Goal: Task Accomplishment & Management: Complete application form

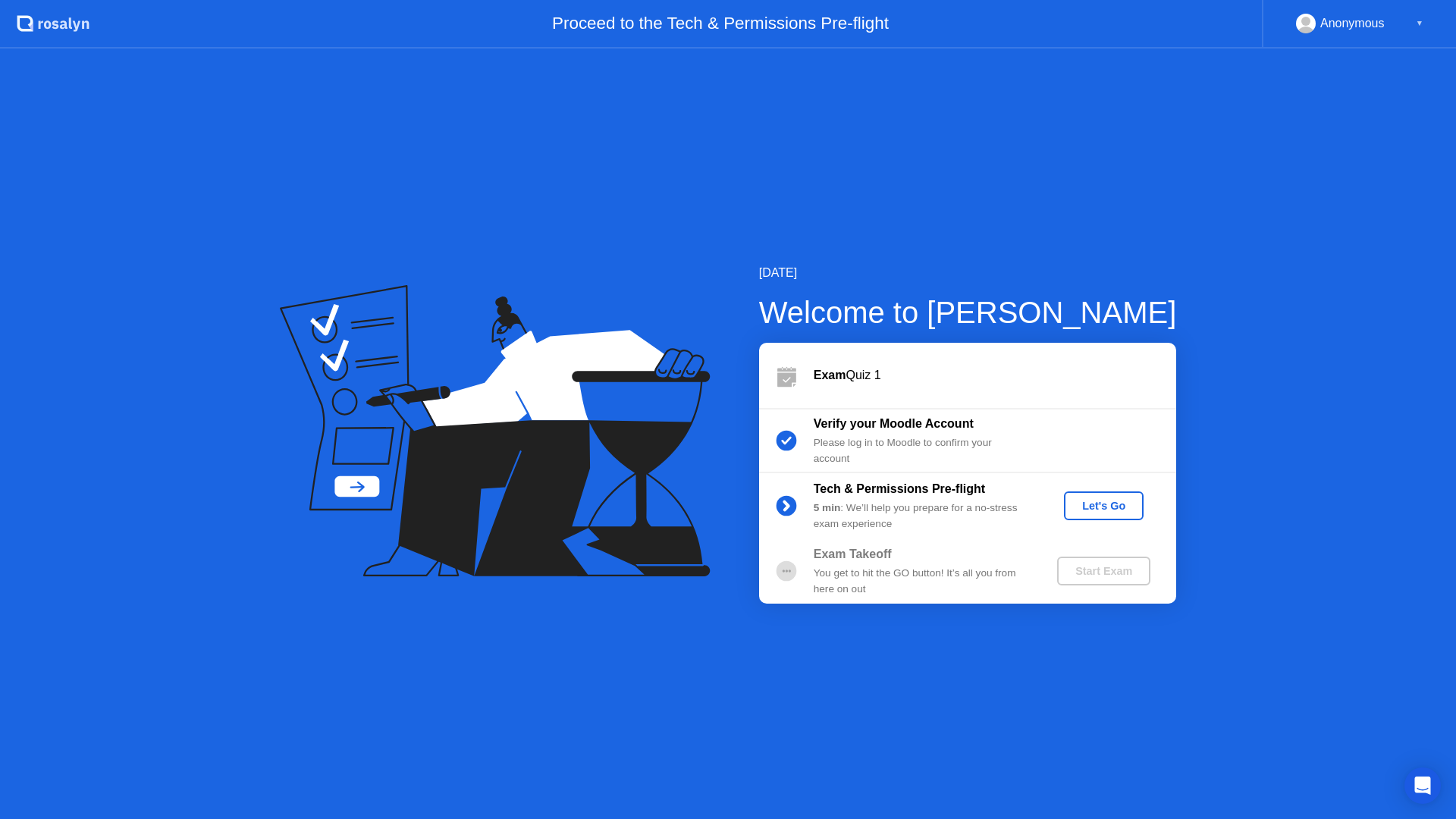
click at [1127, 512] on div "Let's Go" at bounding box center [1104, 505] width 68 height 12
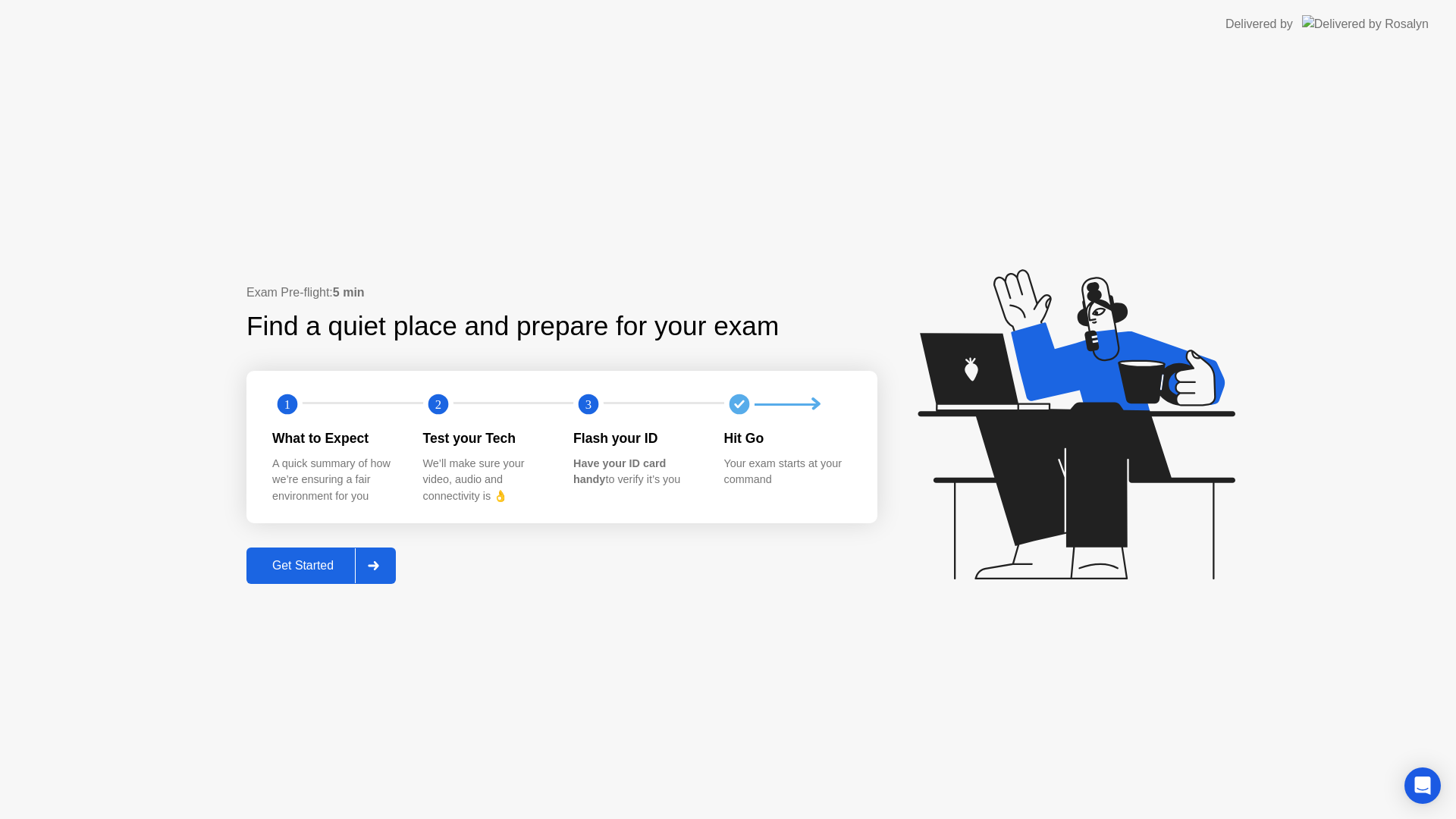
click at [360, 577] on div at bounding box center [373, 565] width 36 height 35
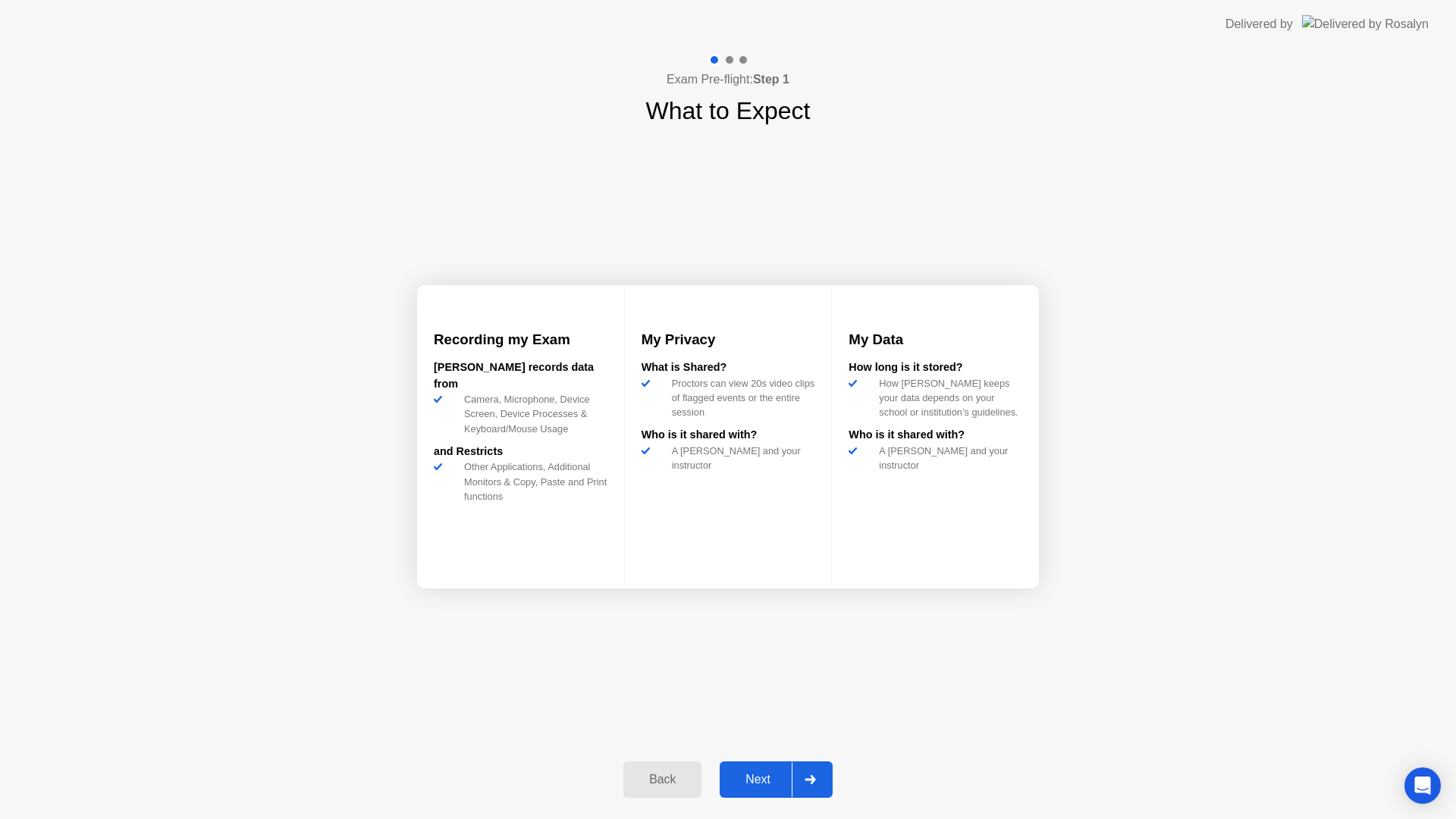
click at [809, 775] on icon at bounding box center [811, 780] width 11 height 10
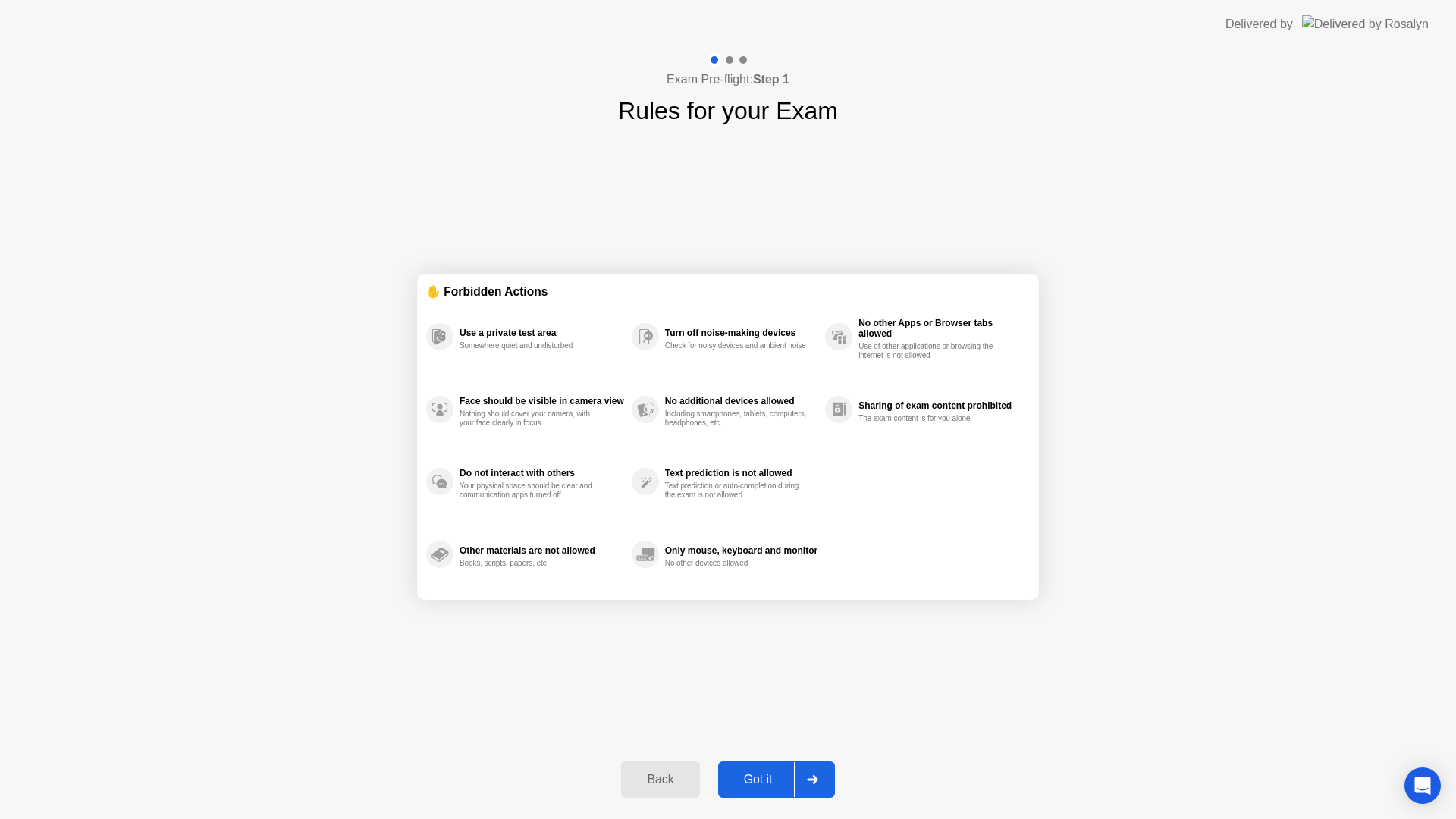
click at [765, 761] on button "Got it" at bounding box center [776, 779] width 116 height 36
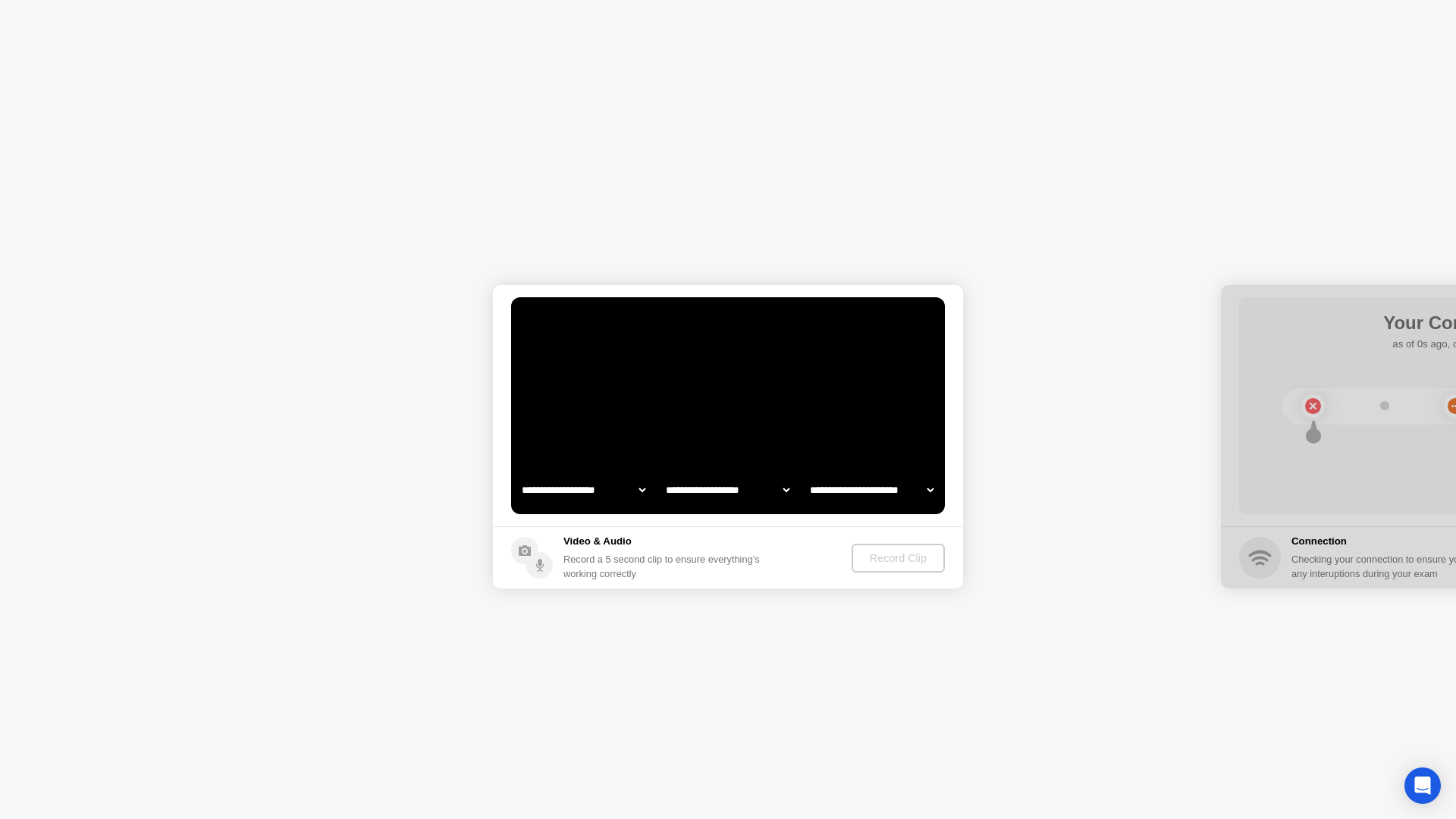
select select "**********"
select select "*******"
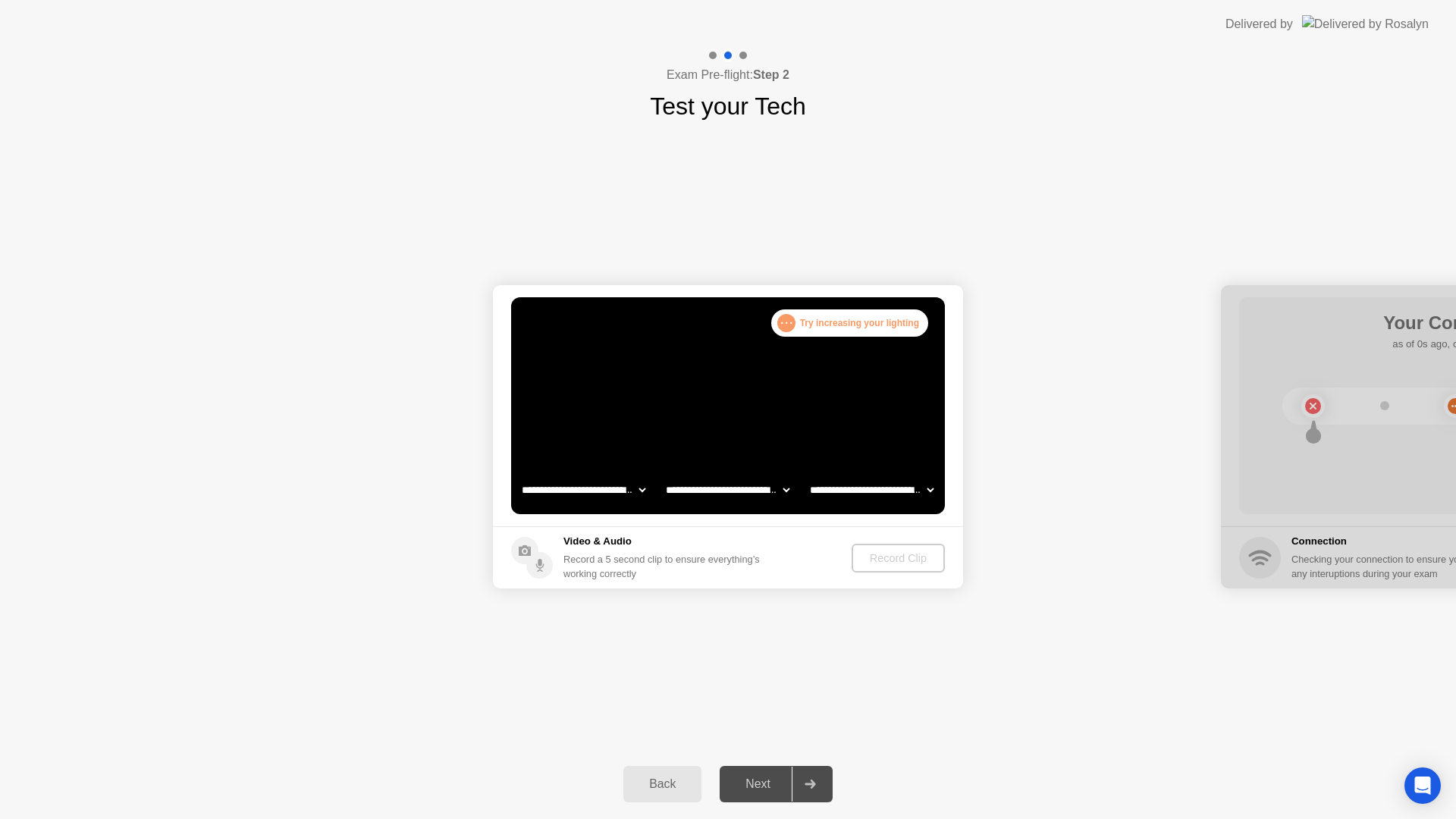
click at [761, 470] on video at bounding box center [728, 405] width 433 height 217
click at [618, 493] on select "**********" at bounding box center [583, 490] width 130 height 31
click at [629, 493] on select "**********" at bounding box center [583, 490] width 130 height 31
select select "**********"
click at [887, 557] on div "Record Clip" at bounding box center [898, 557] width 81 height 12
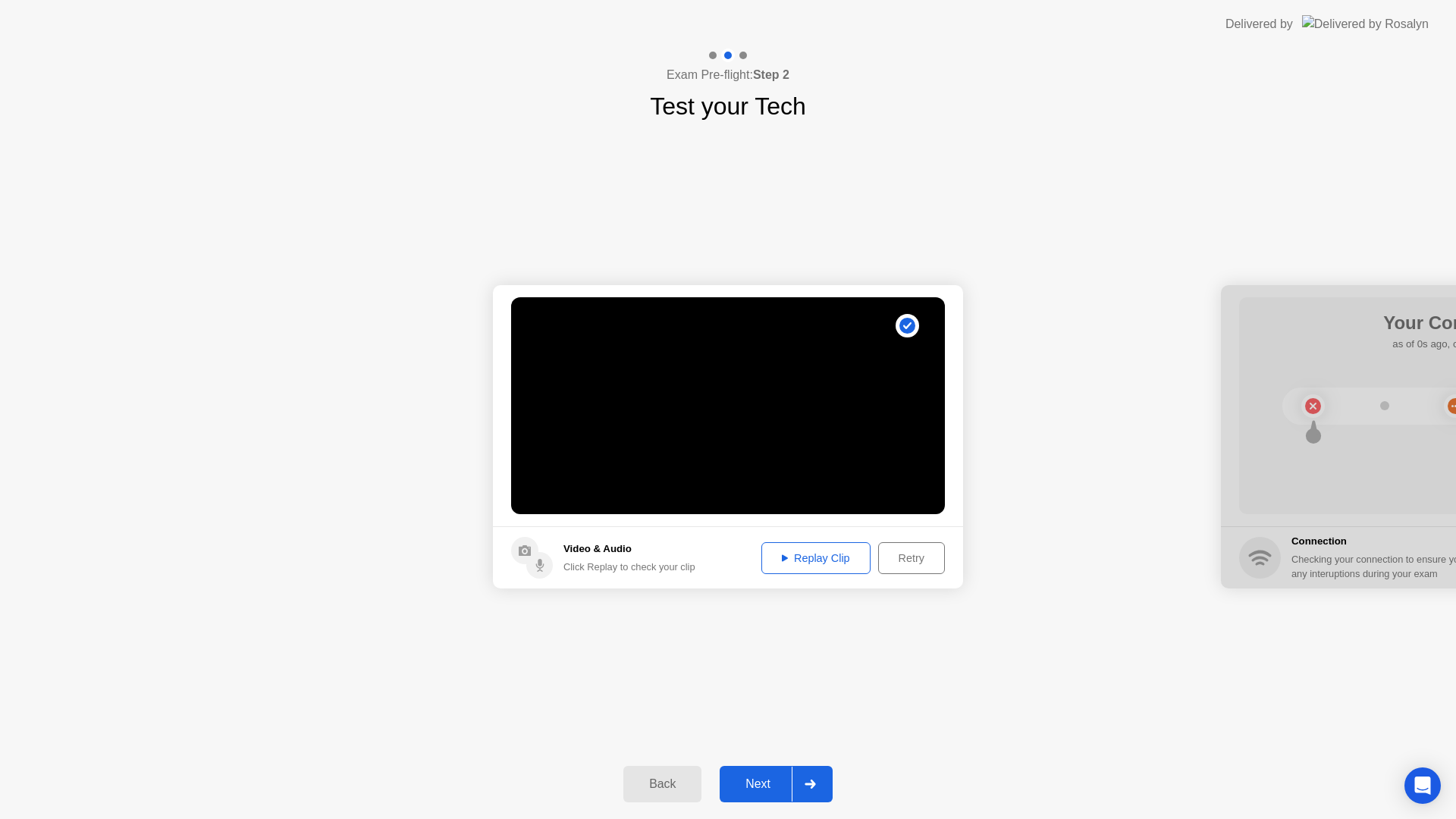
click at [812, 555] on div "Replay Clip" at bounding box center [815, 557] width 98 height 12
click at [791, 788] on div "Next" at bounding box center [758, 784] width 68 height 13
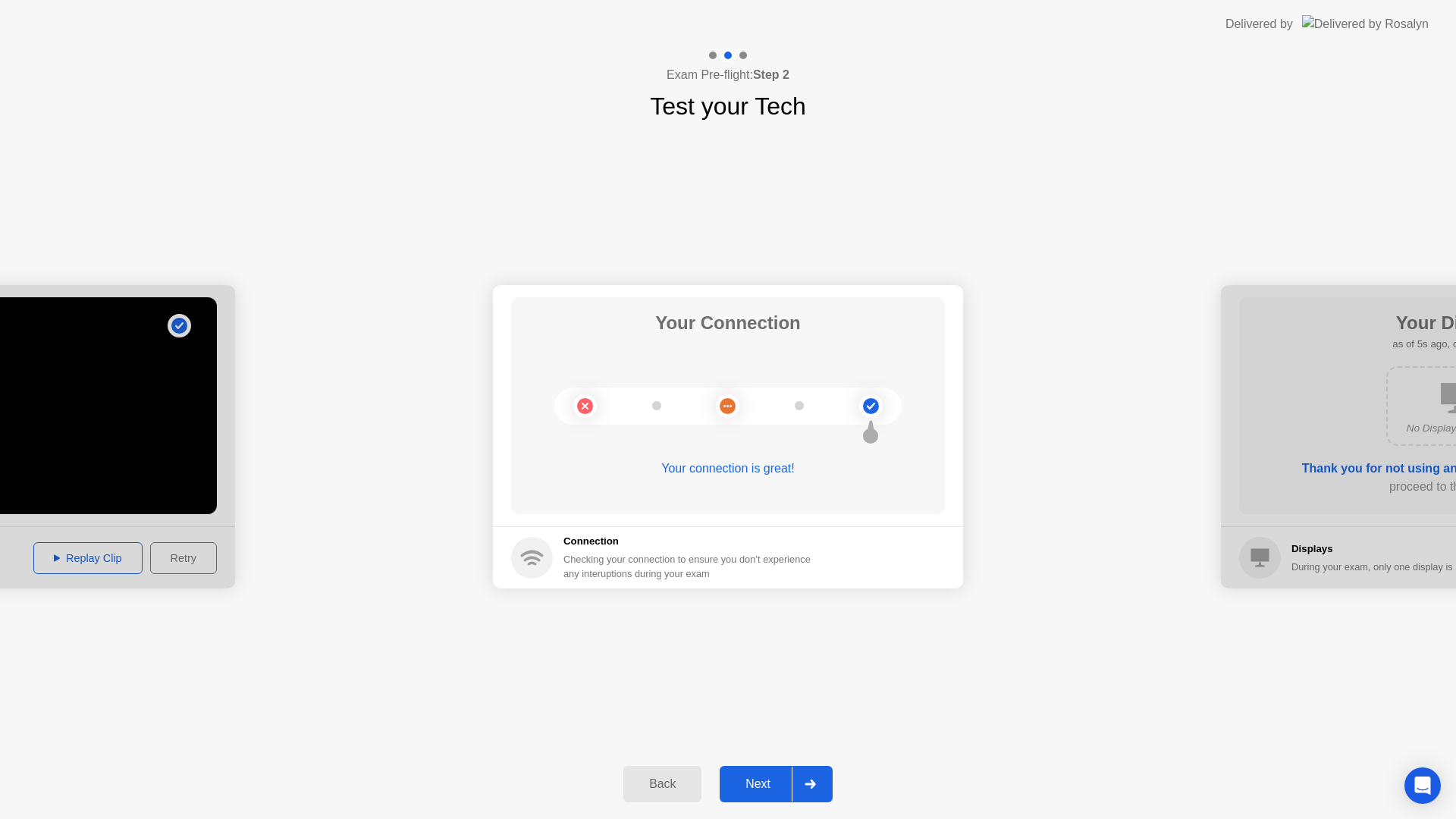
click at [779, 787] on div "Next" at bounding box center [758, 784] width 68 height 13
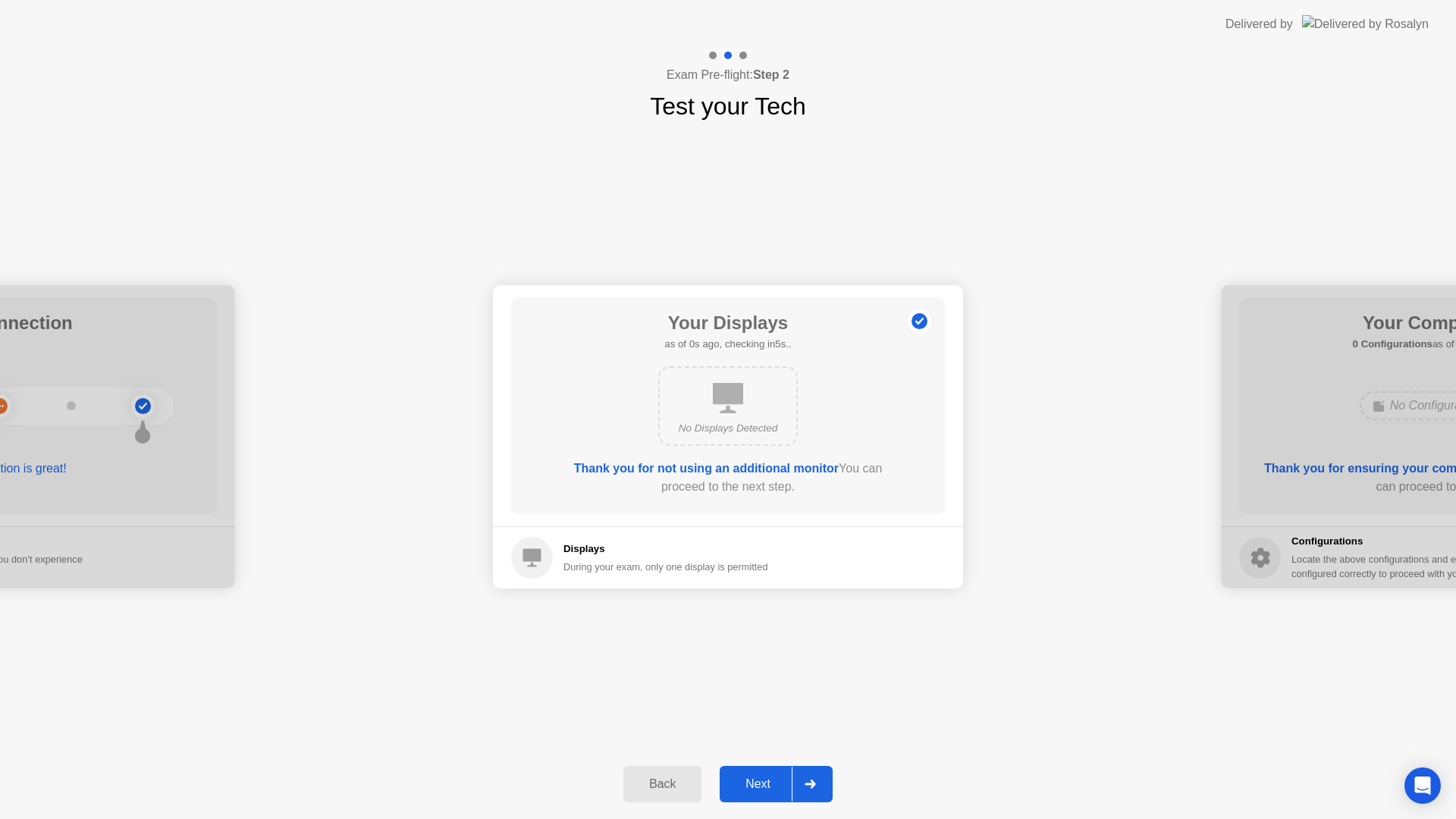
click at [779, 787] on div "Next" at bounding box center [758, 784] width 68 height 13
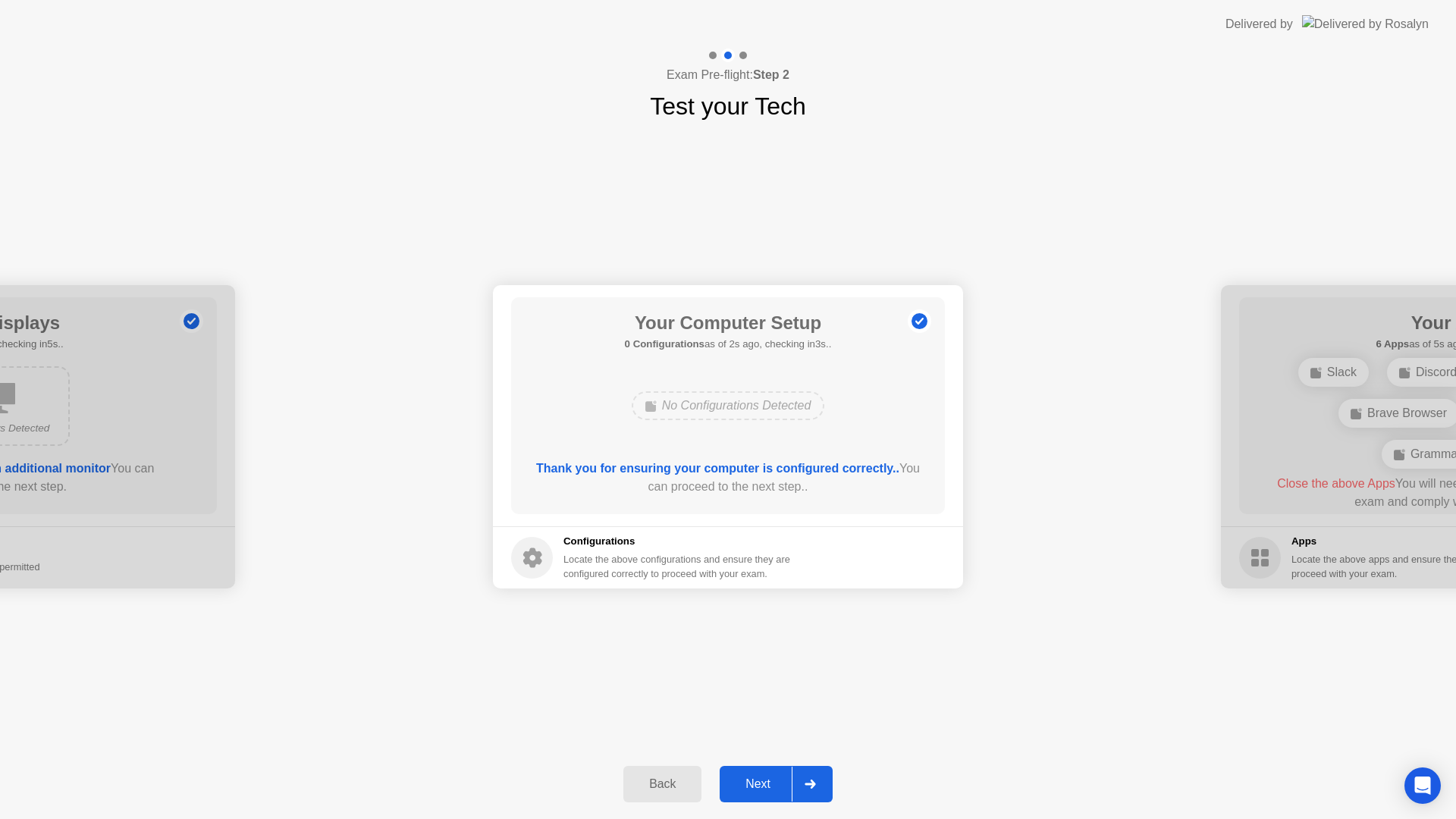
click at [779, 787] on div "Next" at bounding box center [758, 784] width 68 height 13
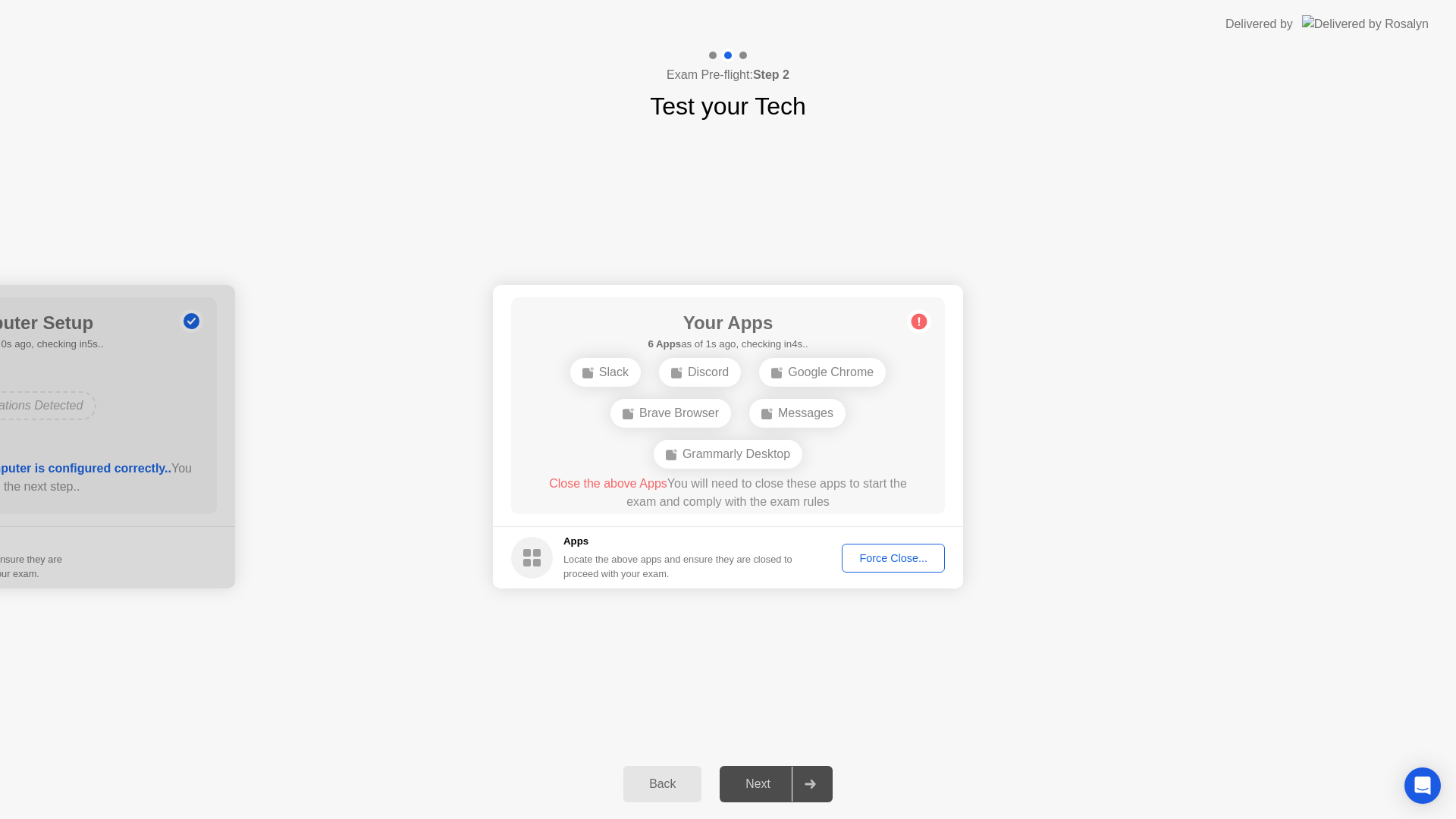
click at [874, 555] on div "Force Close..." at bounding box center [893, 557] width 93 height 12
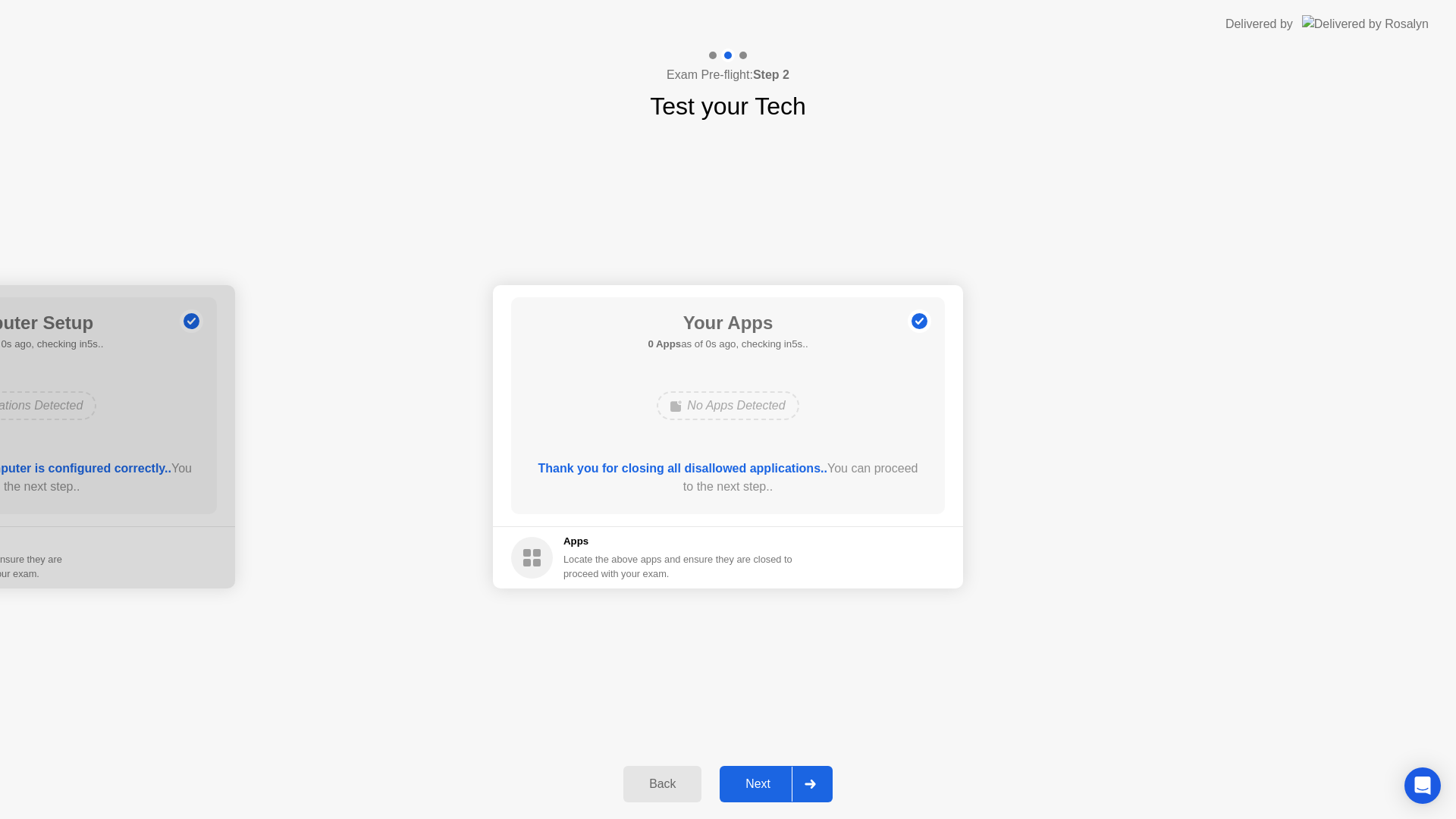
click at [787, 802] on div "Back Next" at bounding box center [728, 784] width 1456 height 70
click at [791, 798] on button "Next" at bounding box center [776, 784] width 113 height 36
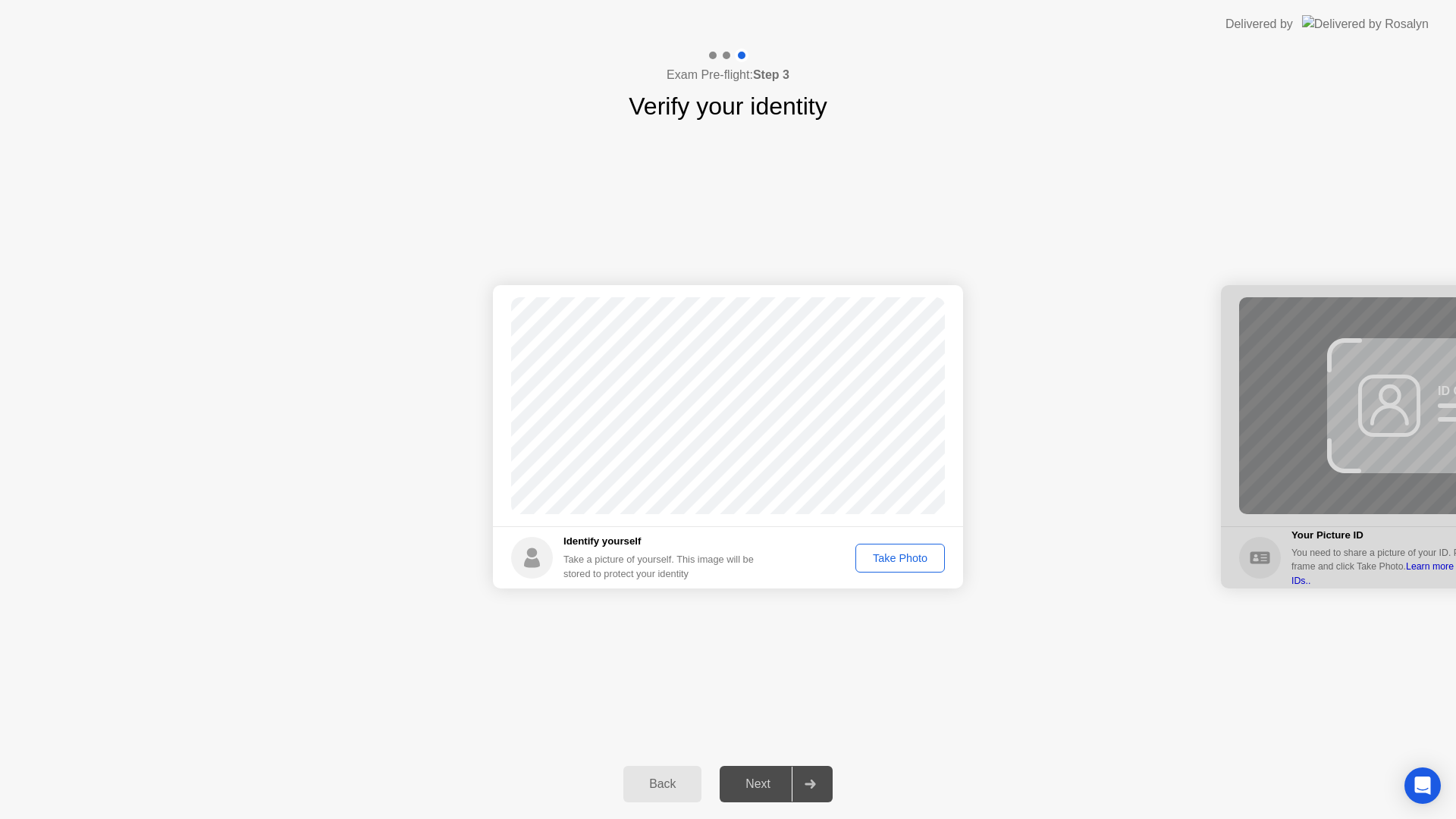
drag, startPoint x: 904, startPoint y: 567, endPoint x: 764, endPoint y: 772, distance: 248.2
click at [904, 566] on button "Take Photo" at bounding box center [900, 558] width 90 height 29
click at [892, 553] on div "Retake" at bounding box center [910, 557] width 59 height 12
click at [886, 552] on div "Take Photo" at bounding box center [900, 557] width 79 height 12
drag, startPoint x: 773, startPoint y: 772, endPoint x: 810, endPoint y: 703, distance: 78.3
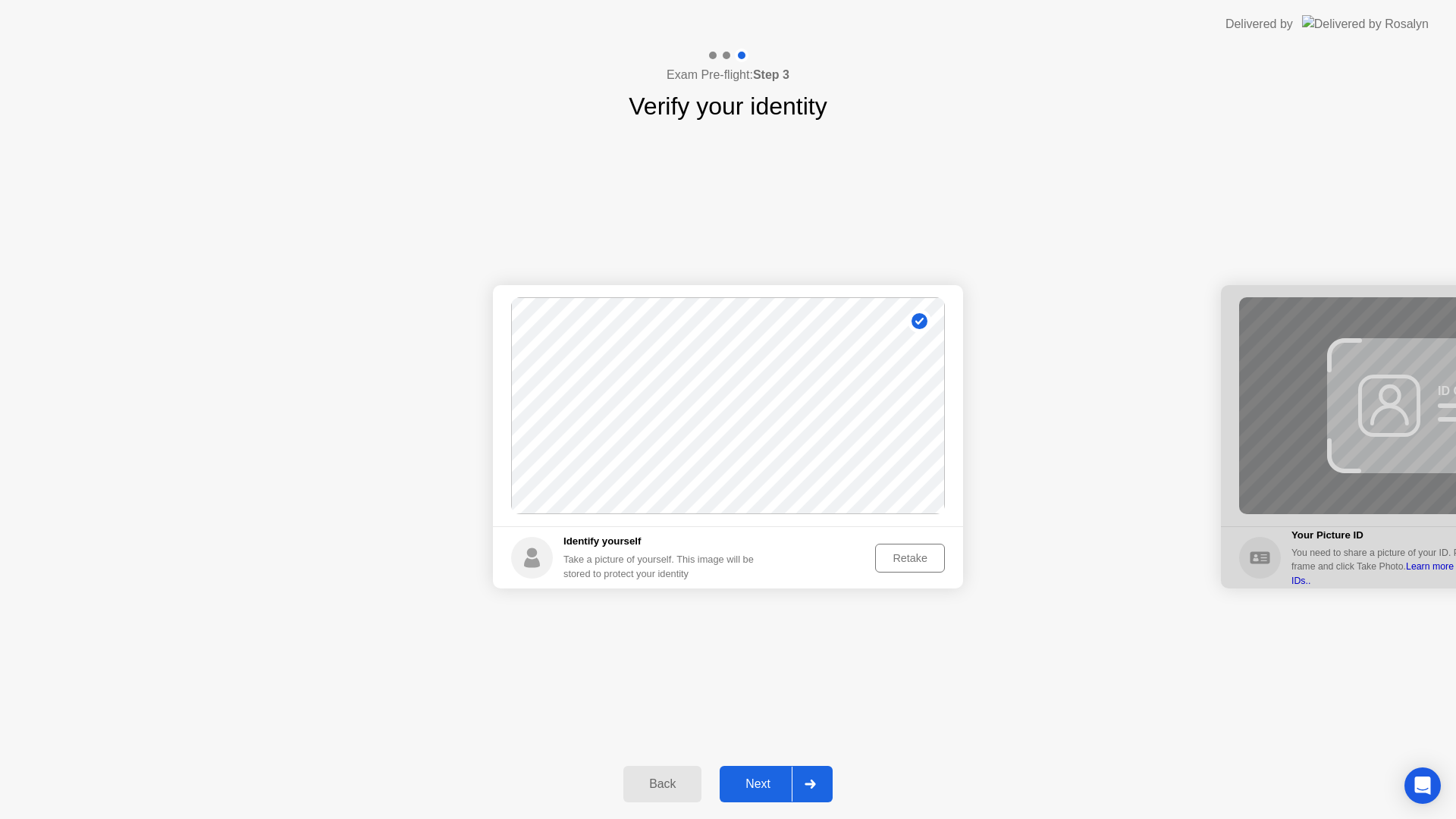
click at [773, 772] on button "Next" at bounding box center [776, 784] width 113 height 36
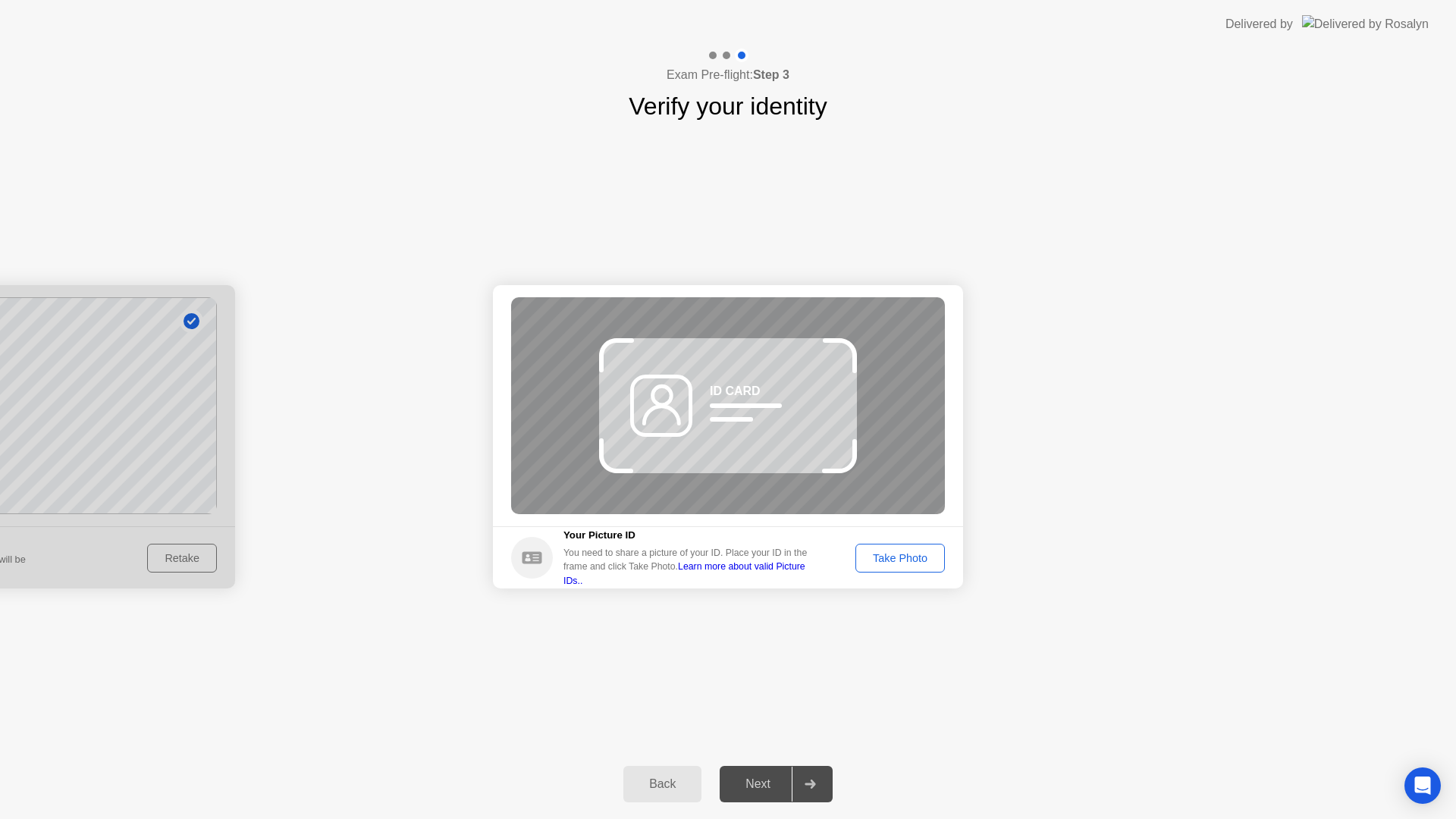
click at [930, 557] on div "Take Photo" at bounding box center [900, 557] width 79 height 12
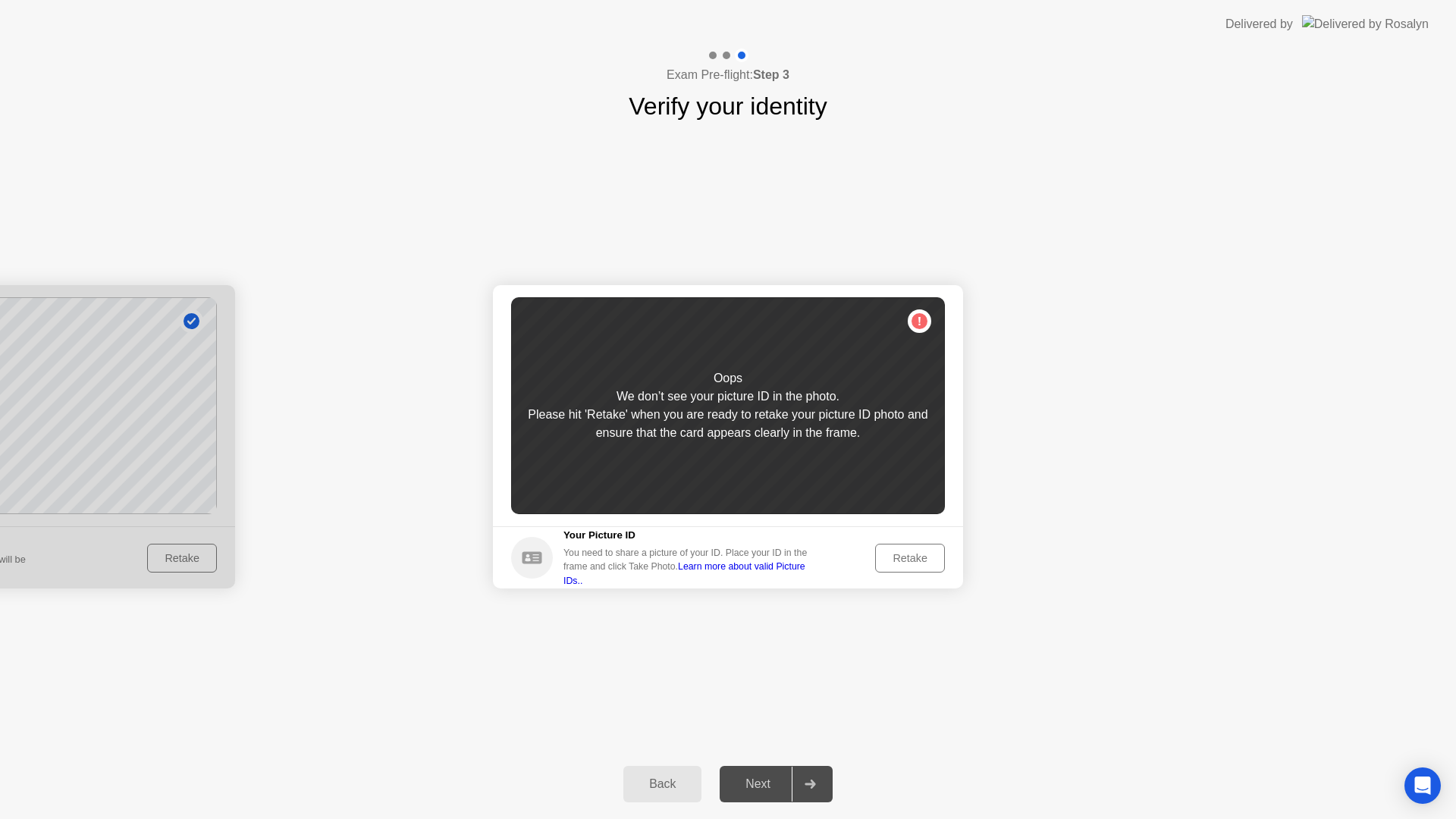
click at [905, 557] on div "Retake" at bounding box center [910, 557] width 59 height 12
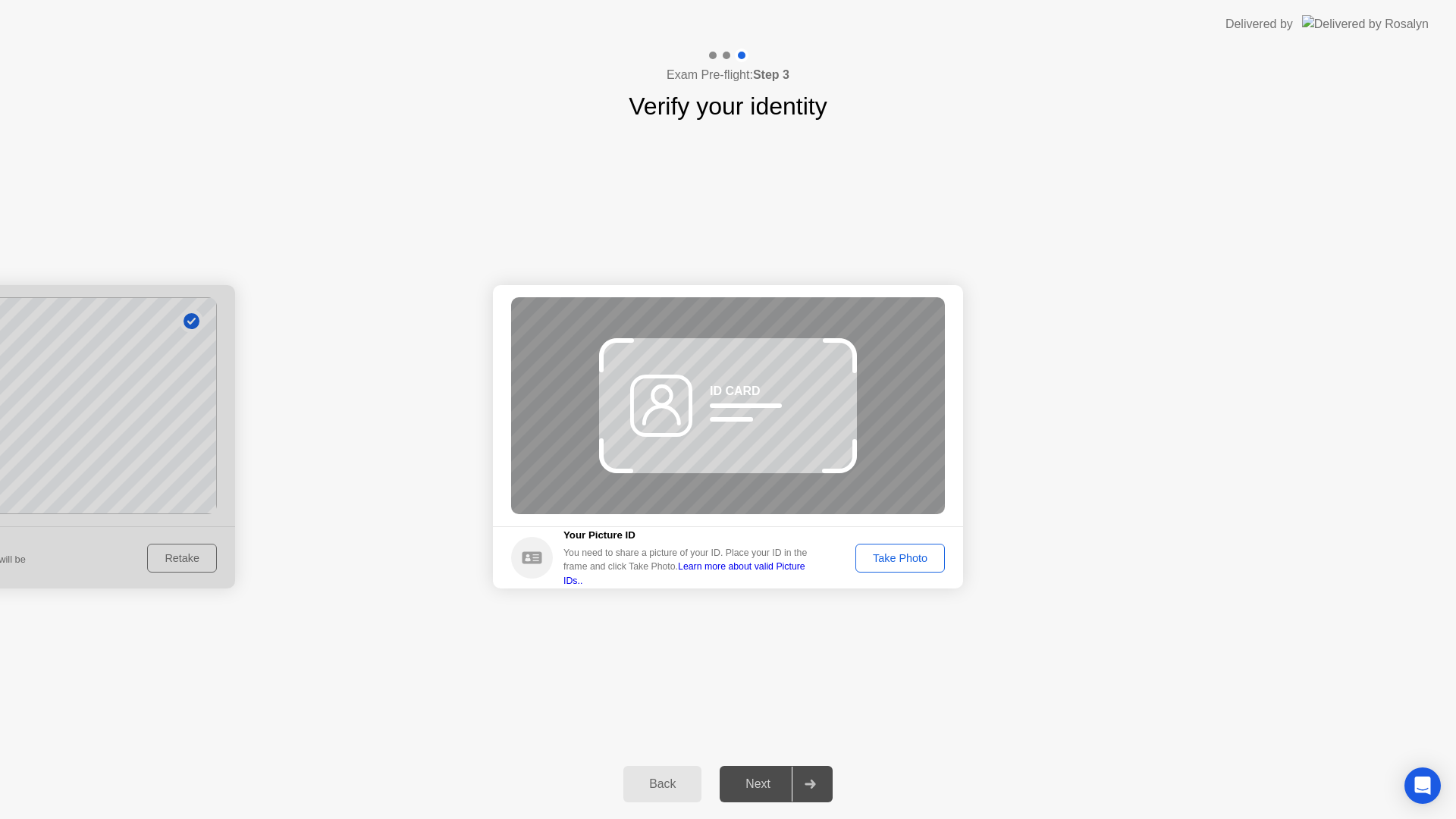
click at [905, 557] on div "Take Photo" at bounding box center [900, 557] width 79 height 12
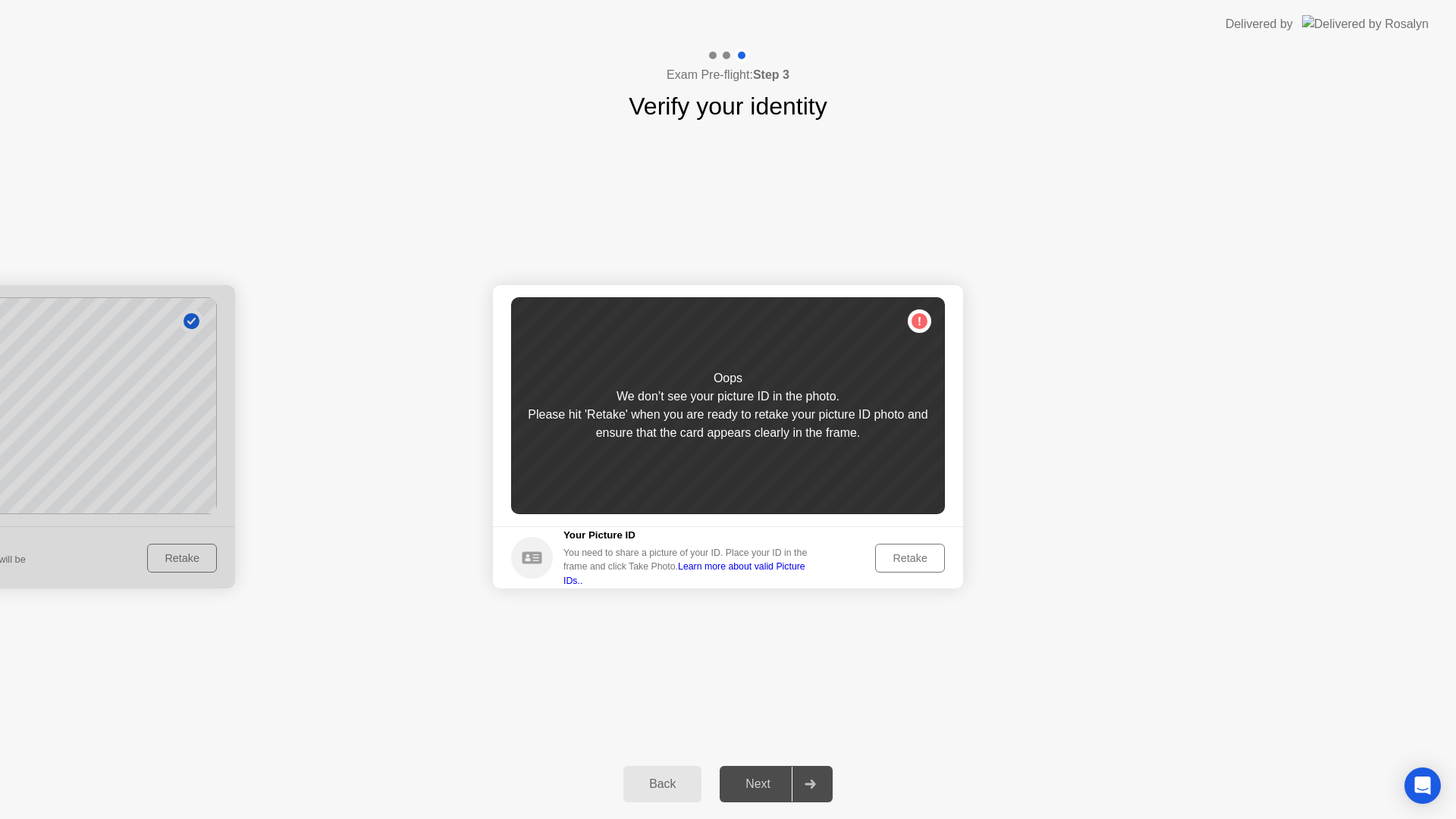
click at [899, 562] on div "Retake" at bounding box center [910, 557] width 59 height 12
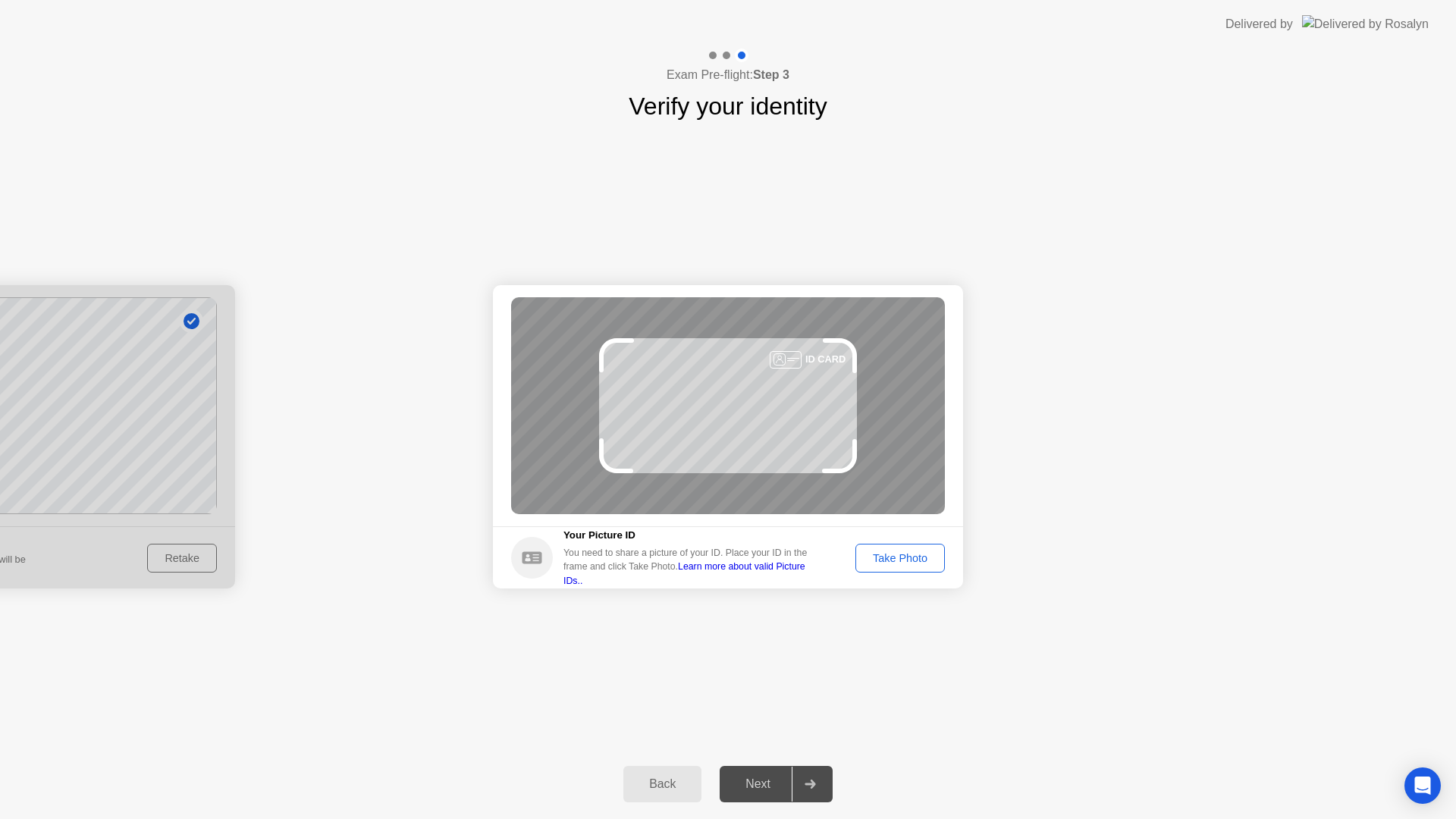
click at [899, 562] on div "Take Photo" at bounding box center [900, 557] width 79 height 12
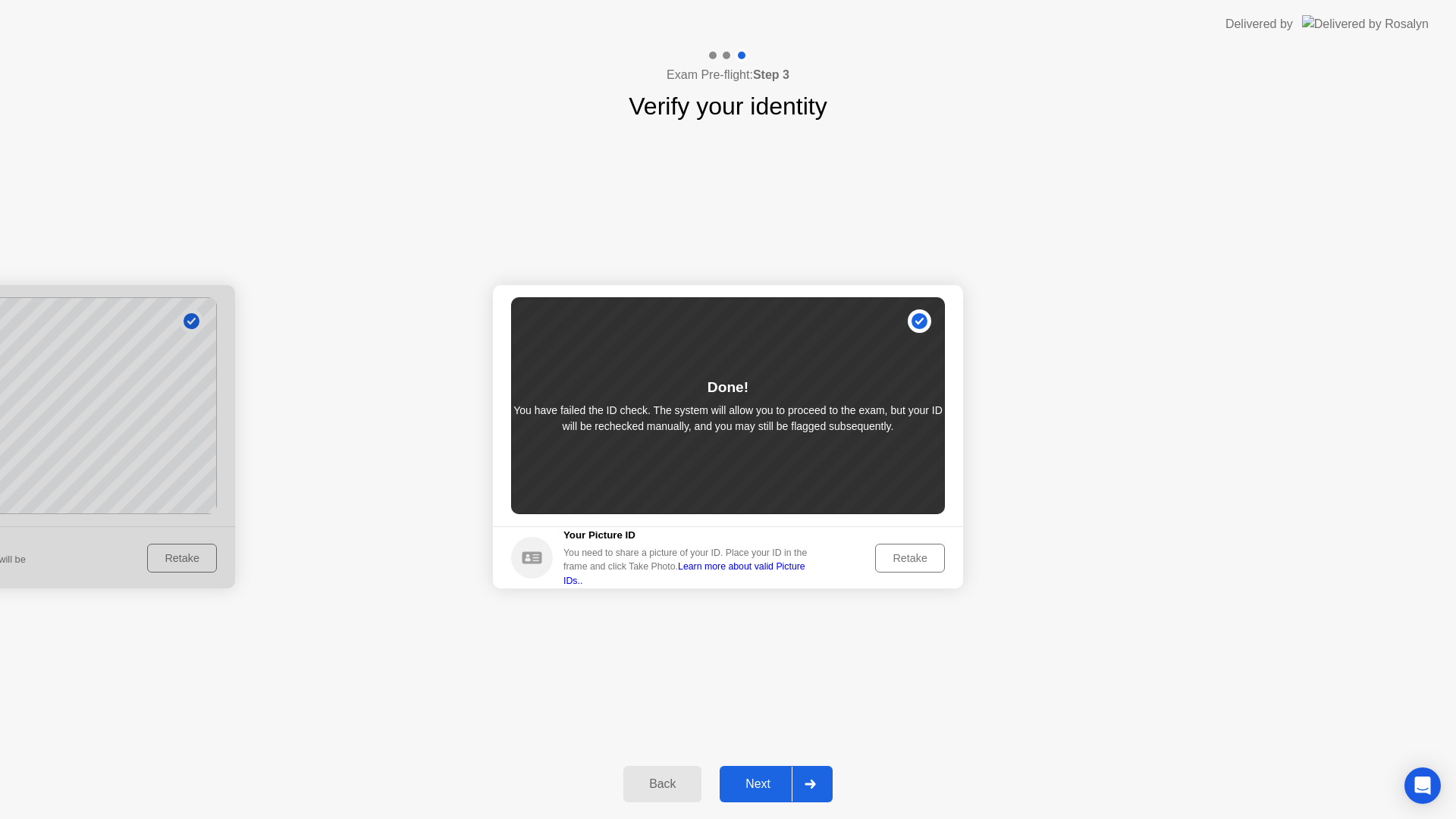
click at [770, 790] on div "Next" at bounding box center [758, 784] width 68 height 13
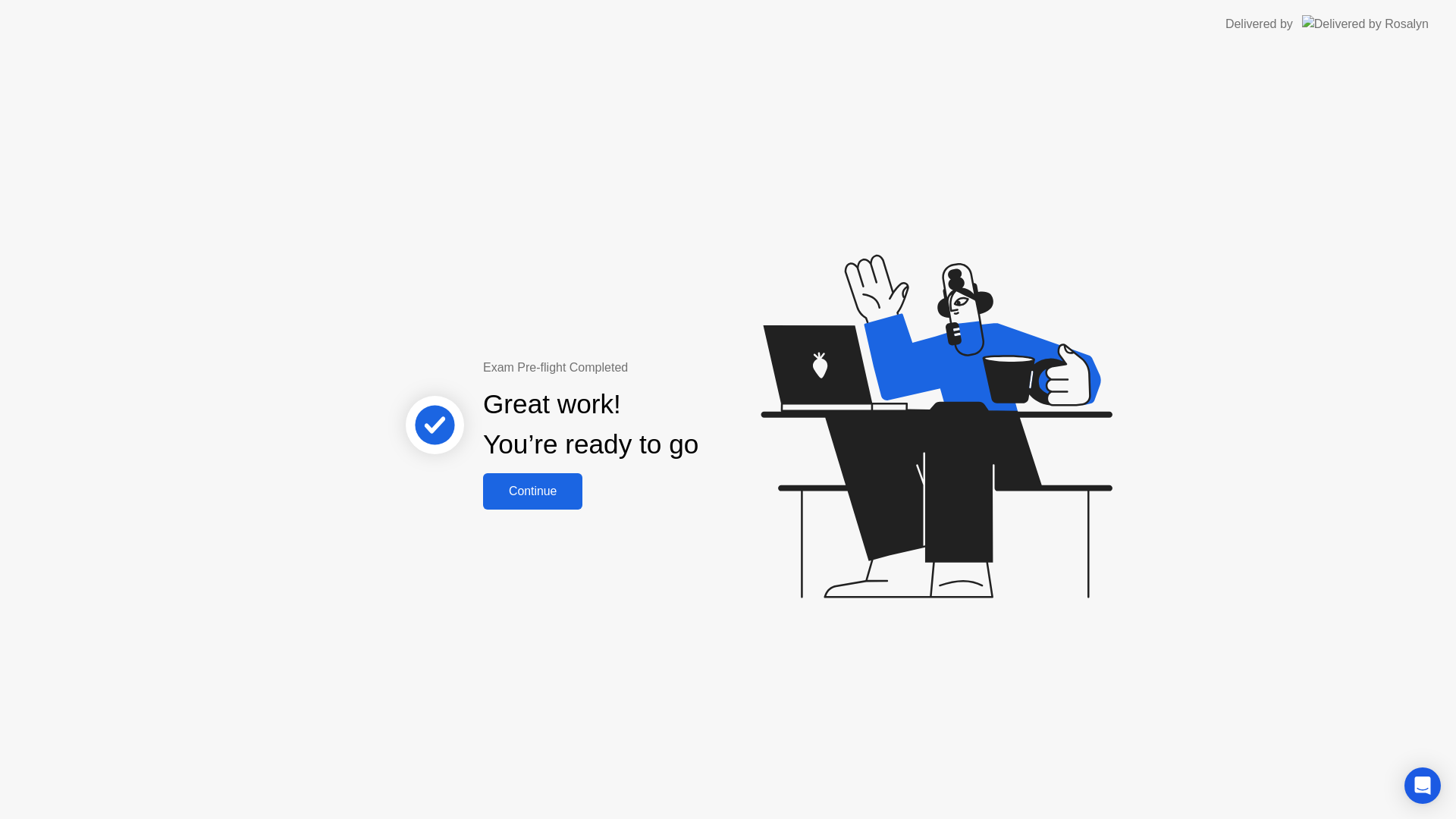
click at [529, 485] on div "Continue" at bounding box center [533, 492] width 91 height 13
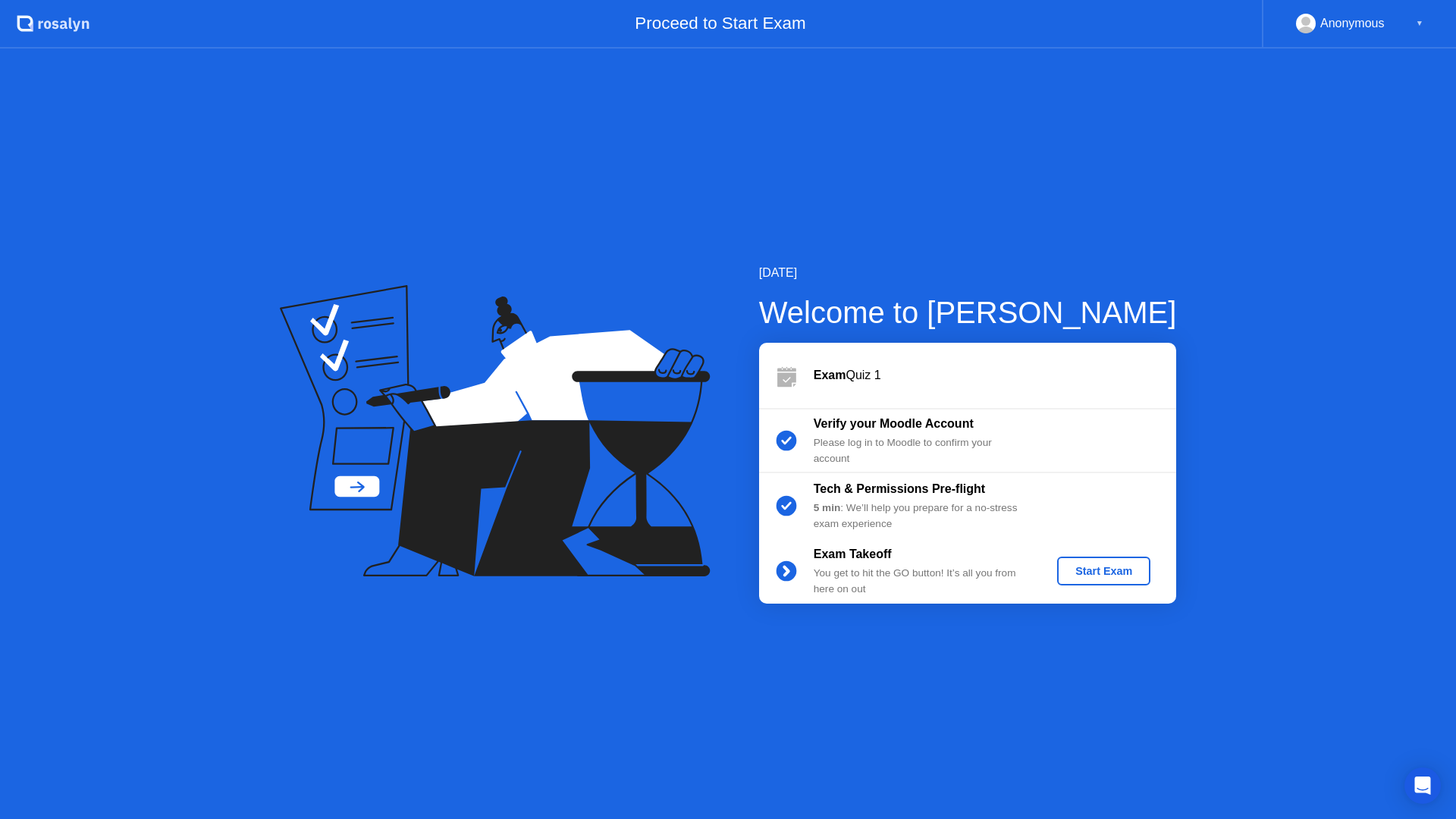
click at [1090, 567] on div "Start Exam" at bounding box center [1104, 571] width 81 height 12
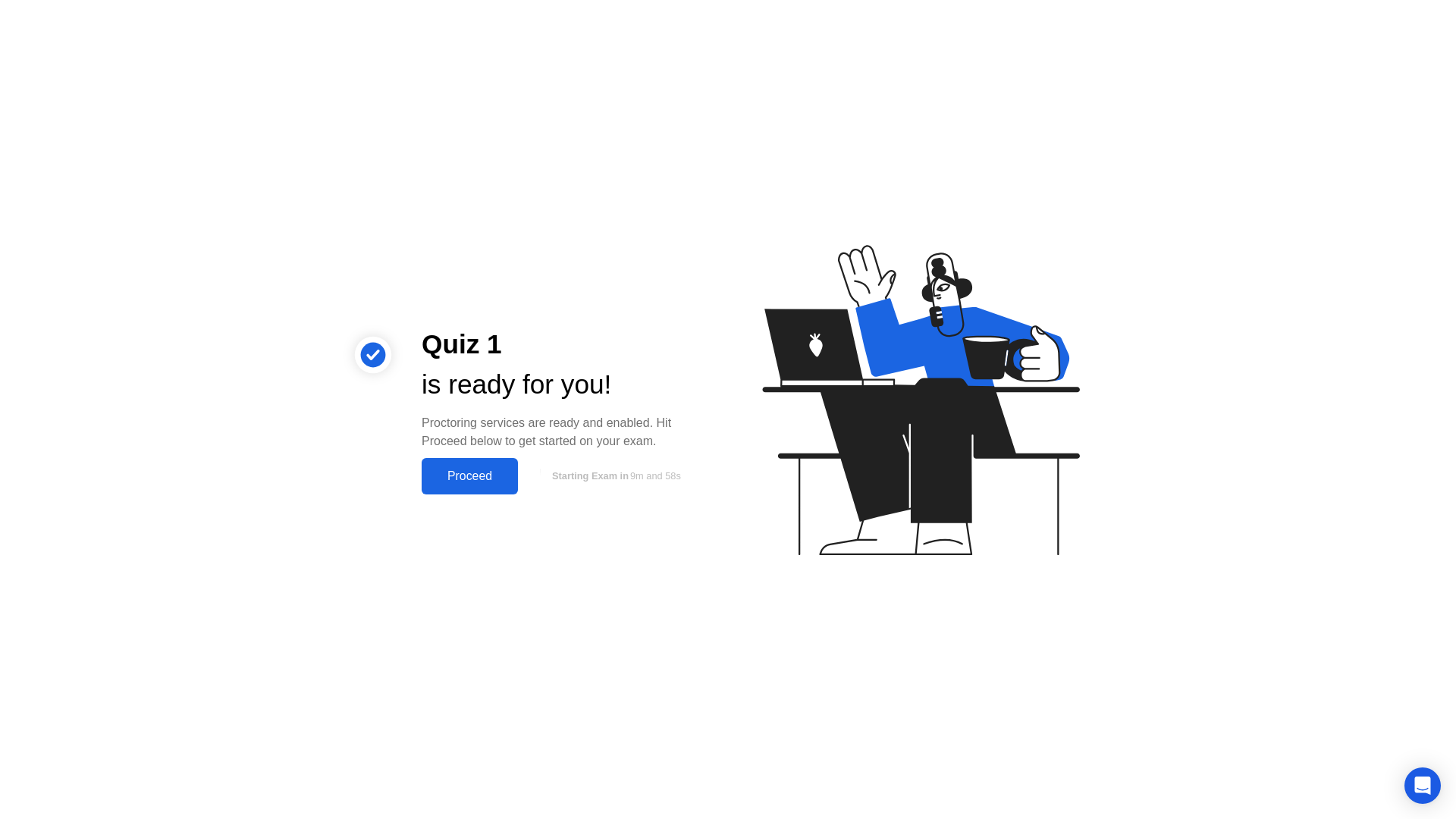
click at [483, 474] on div "Proceed" at bounding box center [469, 476] width 87 height 13
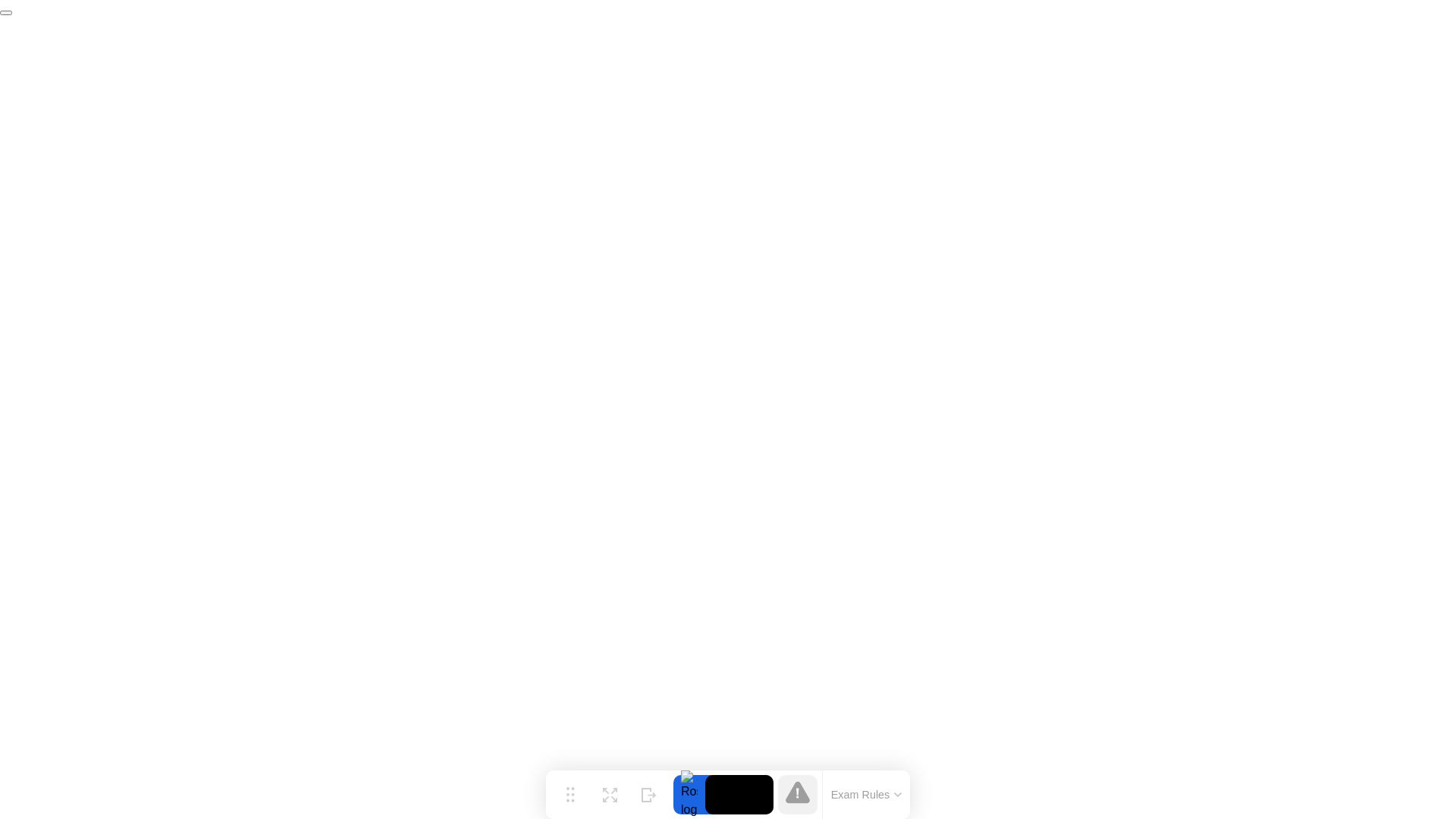
click div "End Proctoring Session"
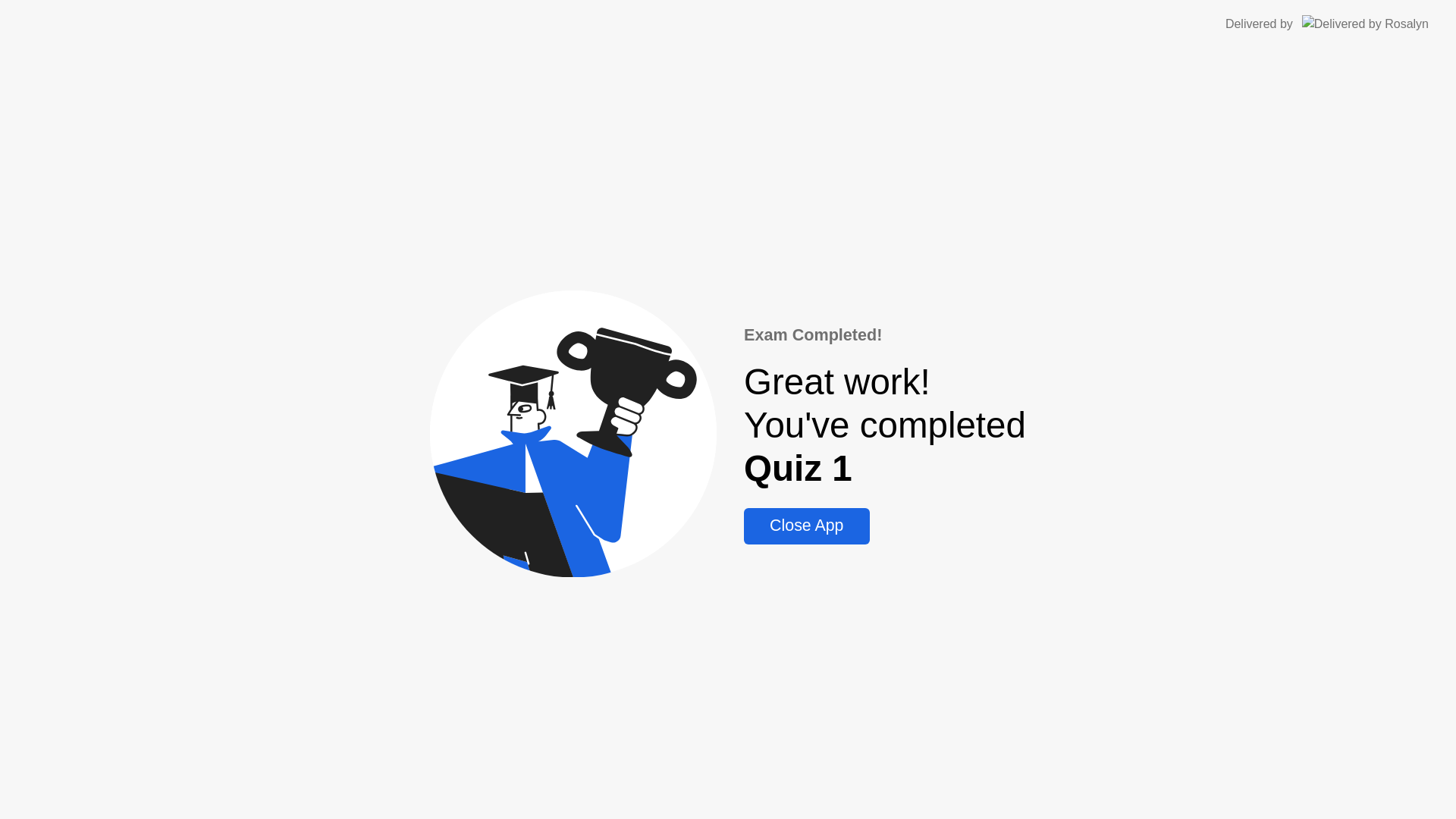
click at [833, 539] on button "Close App" at bounding box center [806, 526] width 125 height 36
